Goal: Information Seeking & Learning: Learn about a topic

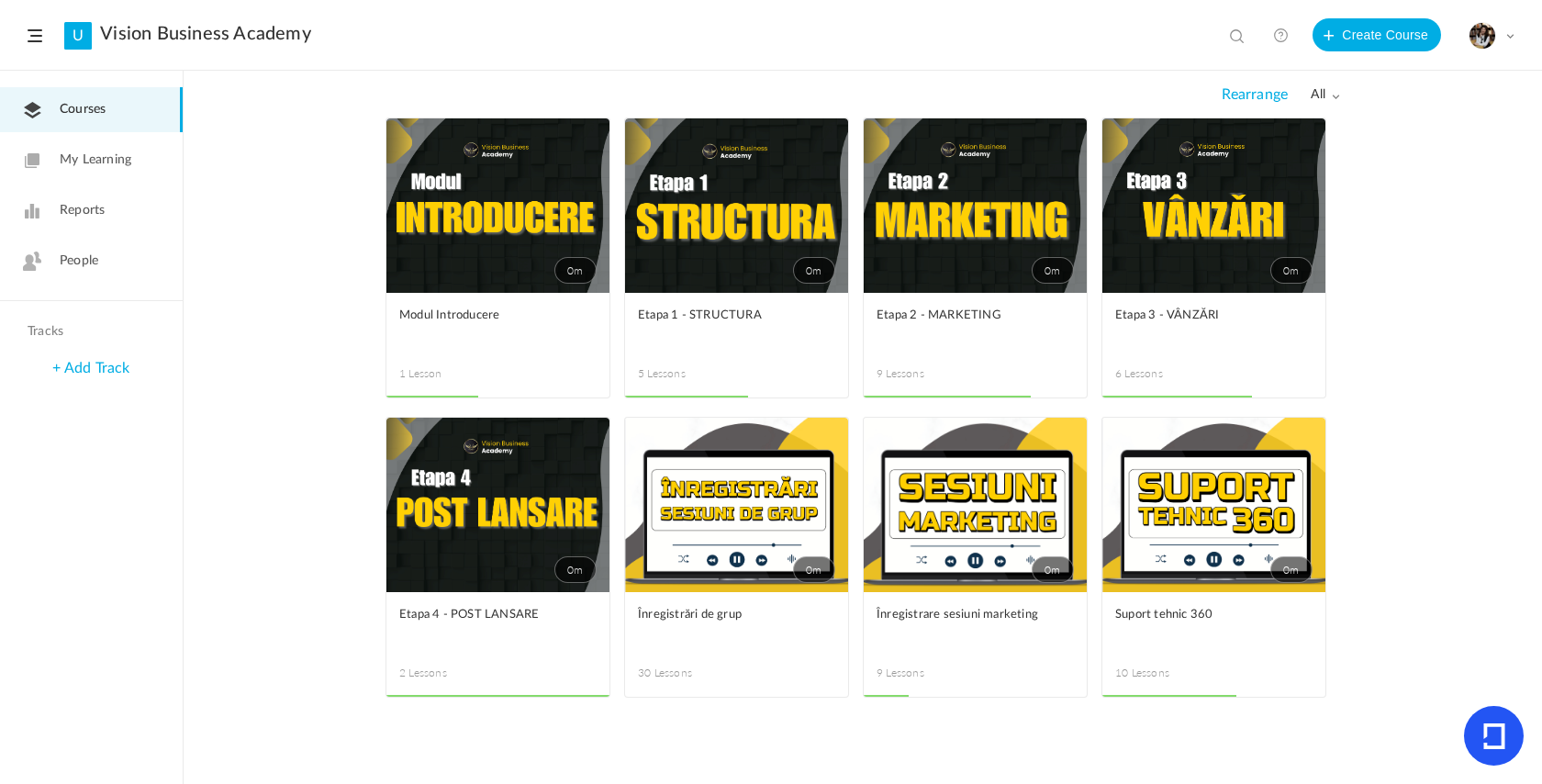
click at [947, 263] on link "0m" at bounding box center [976, 206] width 223 height 175
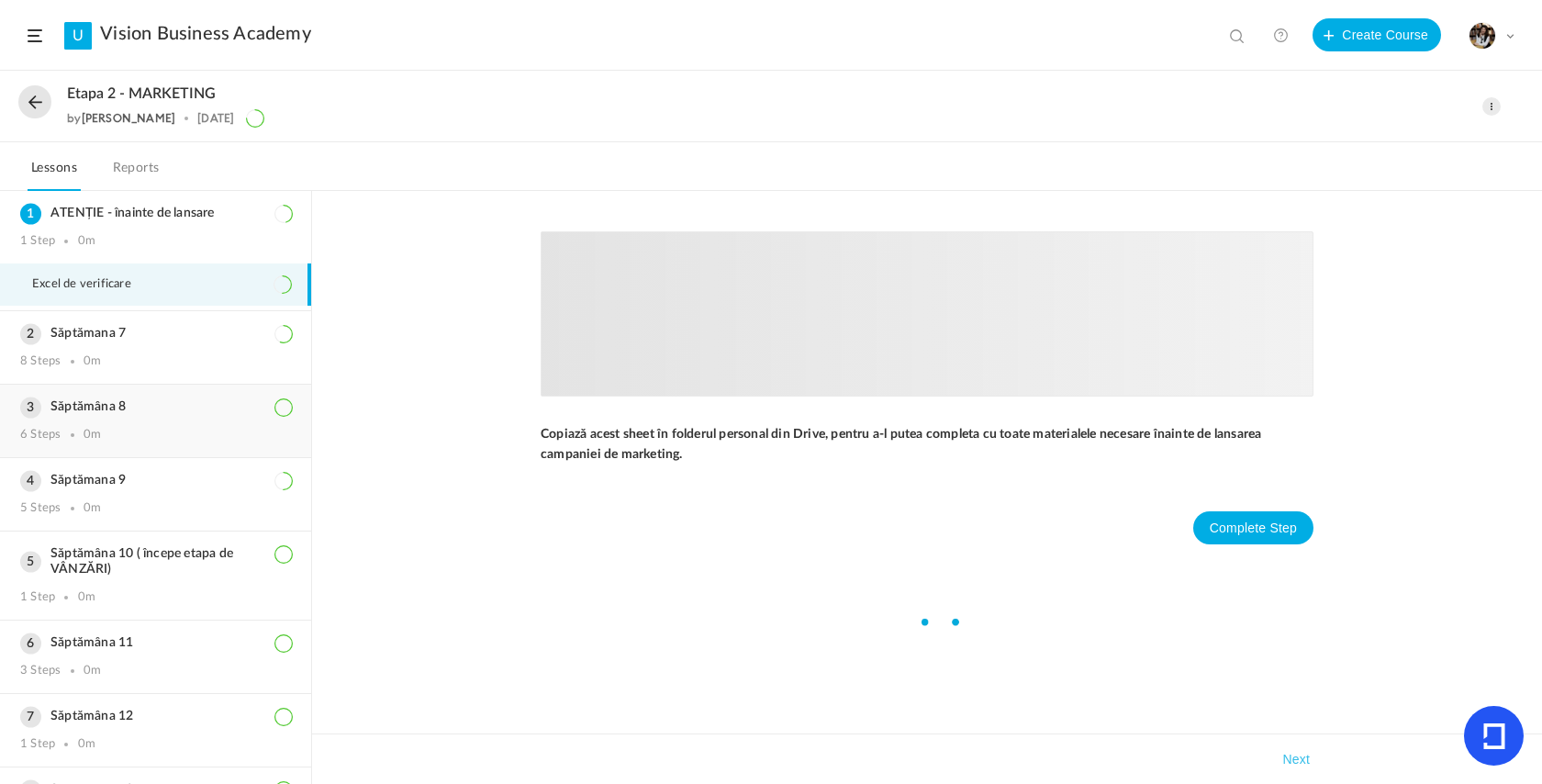
click at [124, 453] on div "Săptămâna 8 6 Steps 0m" at bounding box center [155, 420] width 311 height 73
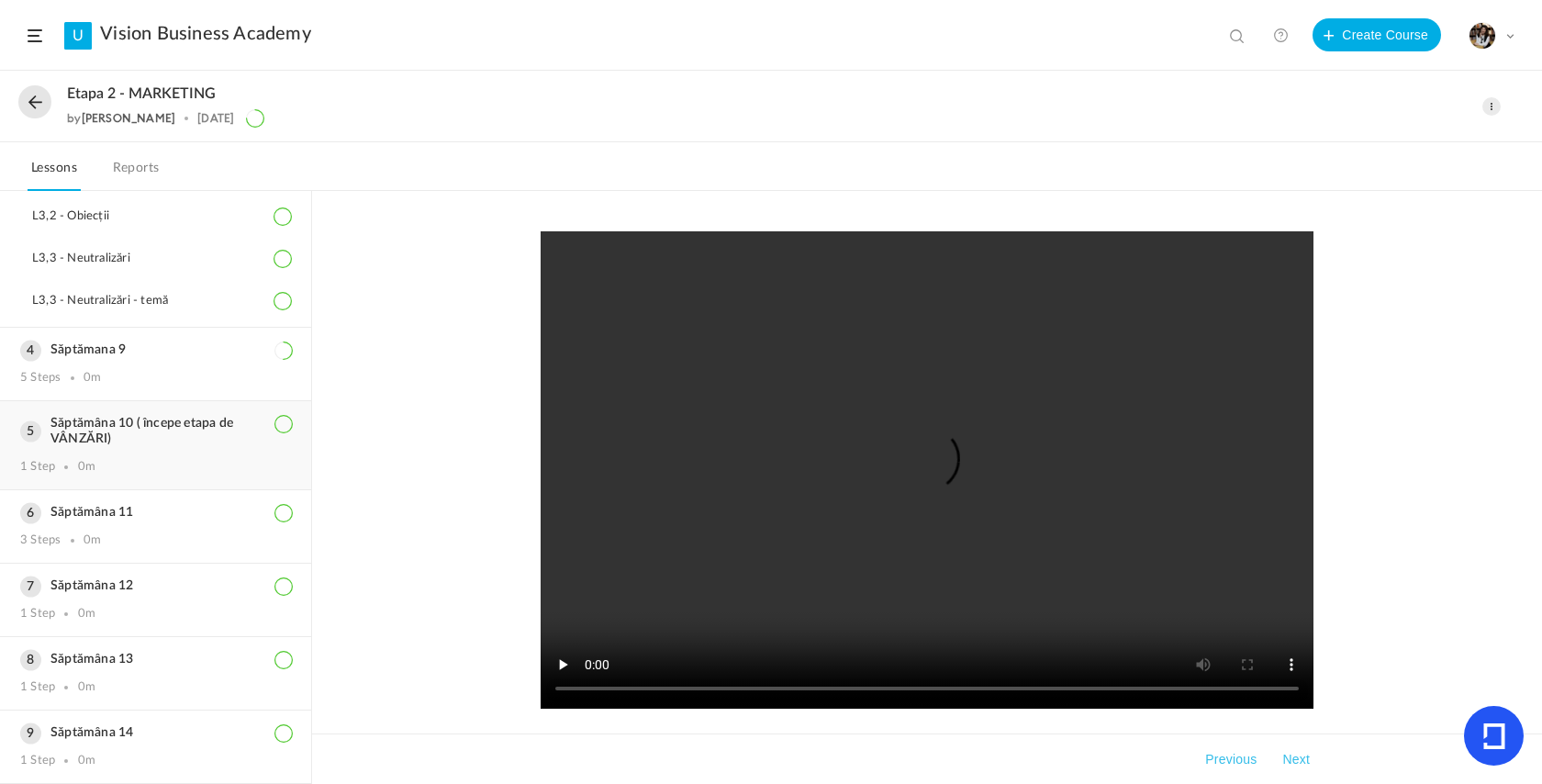
scroll to position [358, 0]
click at [144, 370] on div "5 Steps 0m" at bounding box center [155, 378] width 271 height 15
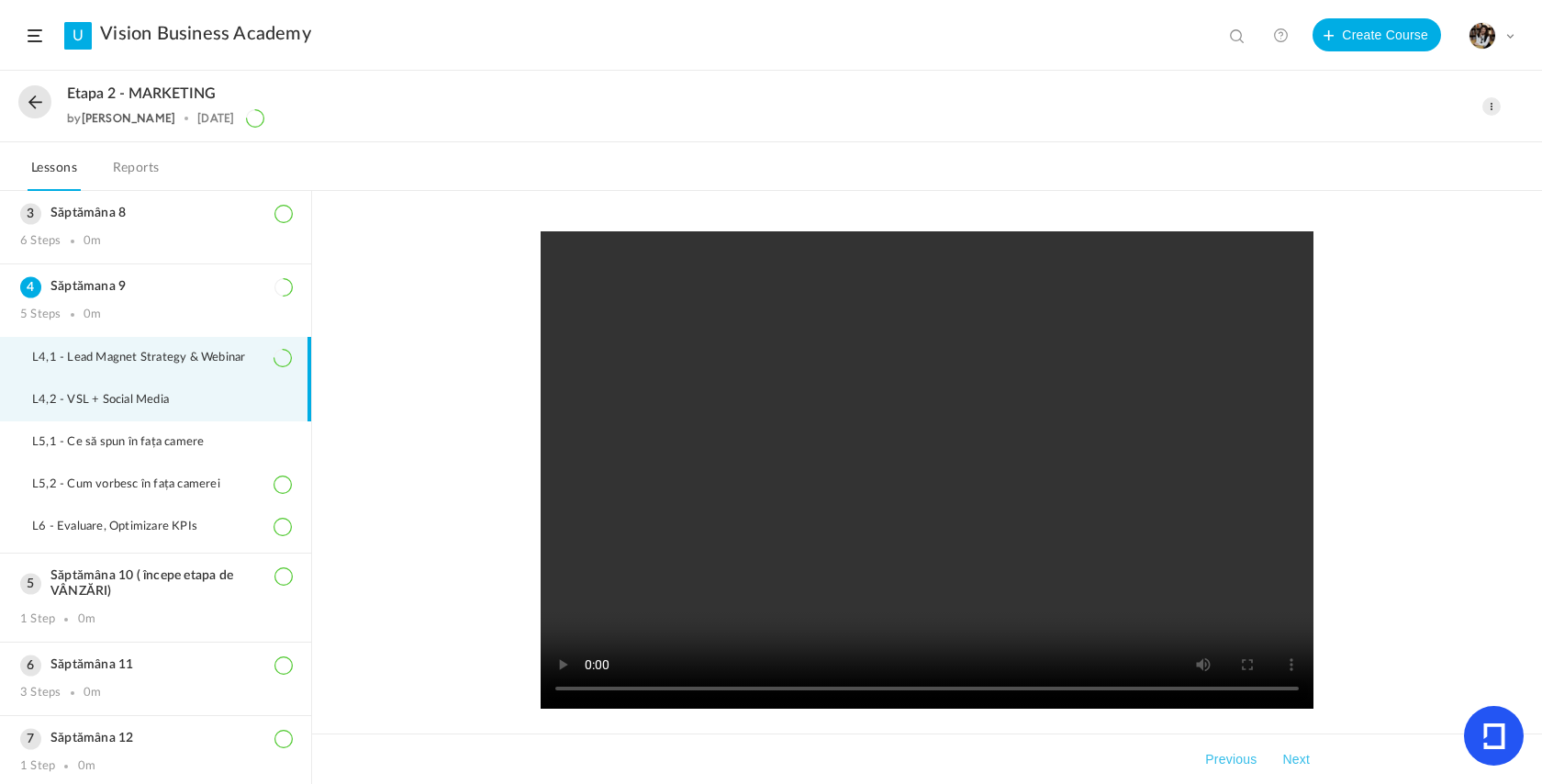
click at [161, 407] on span "L4,2 - VSL + Social Media" at bounding box center [112, 400] width 160 height 15
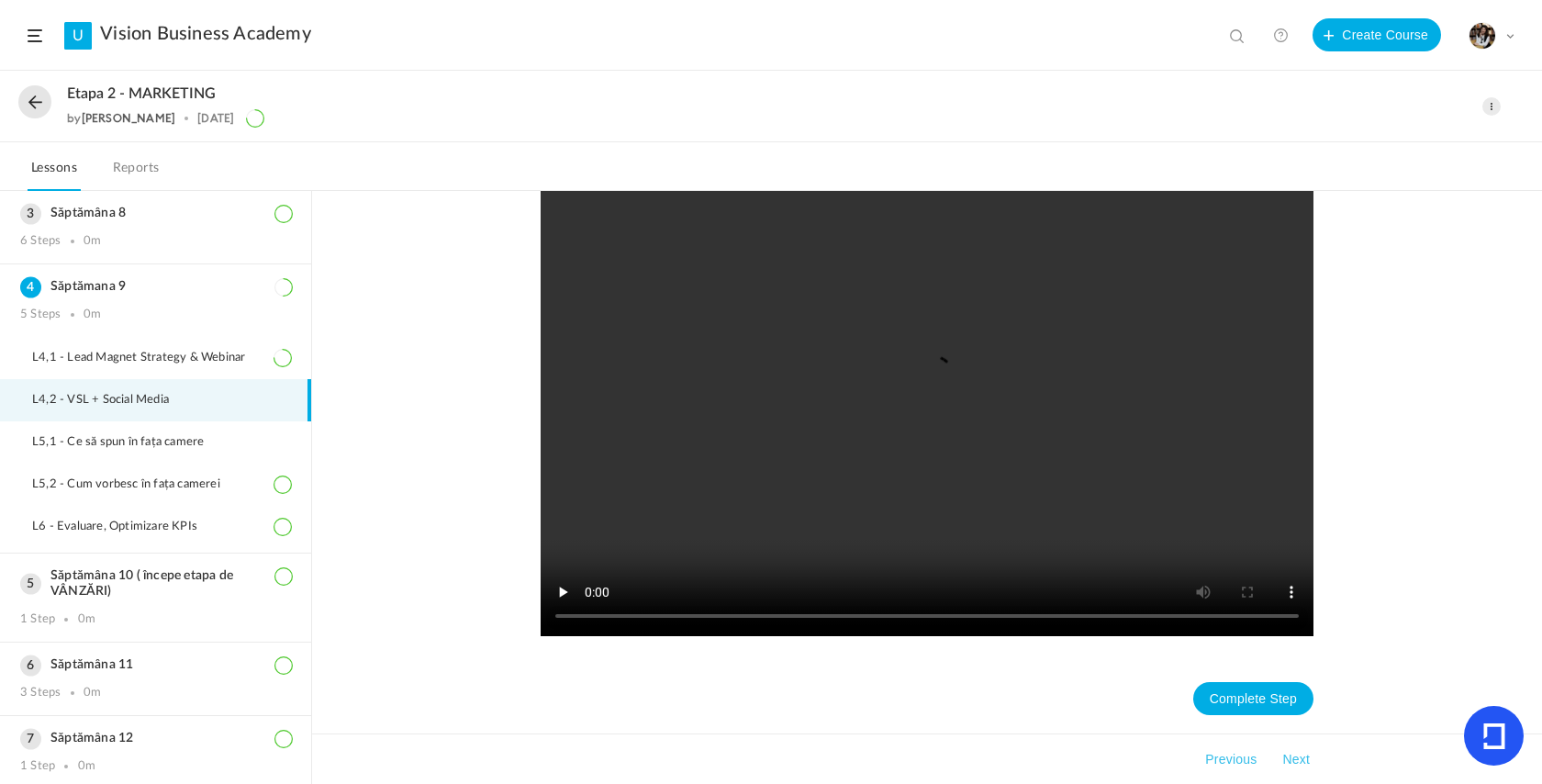
scroll to position [74, 0]
click at [1248, 718] on nav "Complete Step" at bounding box center [927, 699] width 773 height 70
click at [1248, 698] on button "Complete Step" at bounding box center [1253, 699] width 120 height 33
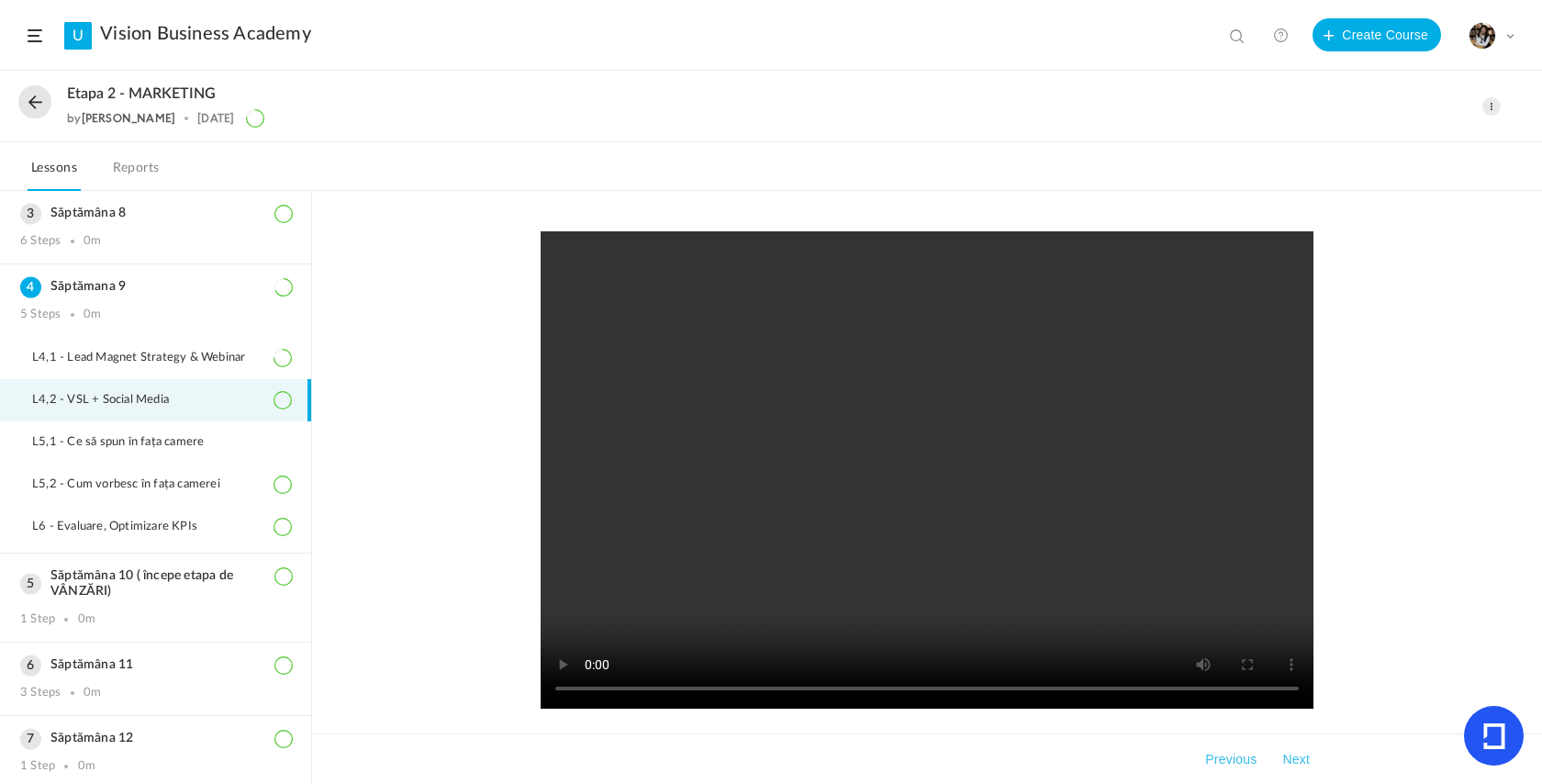
scroll to position [0, 0]
click at [930, 470] on video at bounding box center [927, 470] width 773 height 477
click at [874, 556] on video at bounding box center [927, 470] width 773 height 477
click at [713, 687] on video at bounding box center [927, 470] width 773 height 477
click at [753, 689] on video at bounding box center [927, 470] width 773 height 477
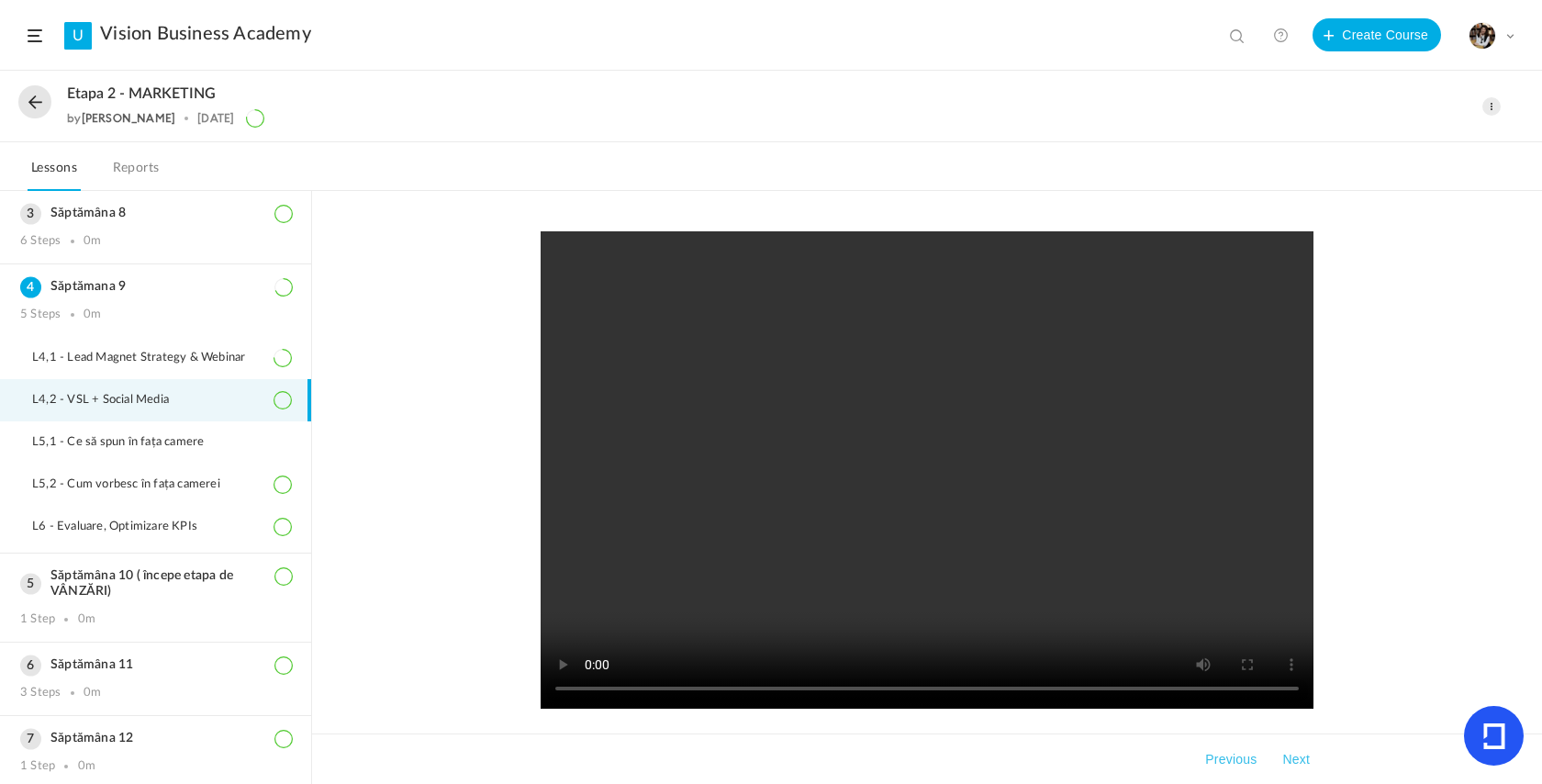
click at [782, 676] on video at bounding box center [927, 470] width 773 height 477
click at [782, 690] on video at bounding box center [927, 470] width 773 height 477
click at [846, 690] on video at bounding box center [927, 470] width 773 height 477
click at [844, 489] on video at bounding box center [927, 470] width 773 height 477
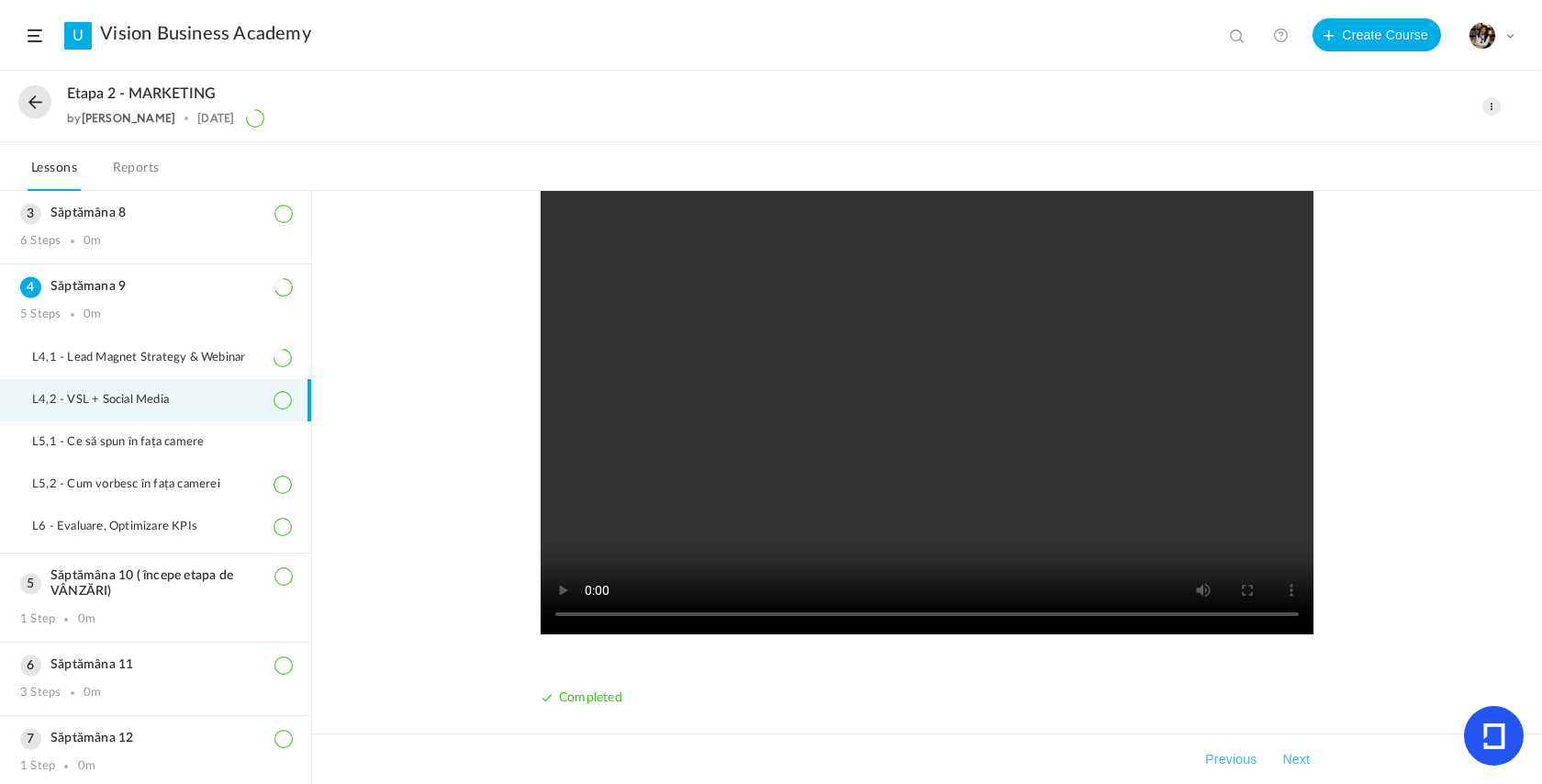
scroll to position [74, 0]
click at [873, 616] on video at bounding box center [927, 395] width 773 height 477
click at [973, 164] on nav "Lessons Reports" at bounding box center [771, 166] width 1542 height 49
click at [686, 78] on div "Etapa 2 - MARKETING by [PERSON_NAME] [DATE] Edit Delete Move to draft Remove Pr…" at bounding box center [771, 107] width 1542 height 71
